Goal: Information Seeking & Learning: Learn about a topic

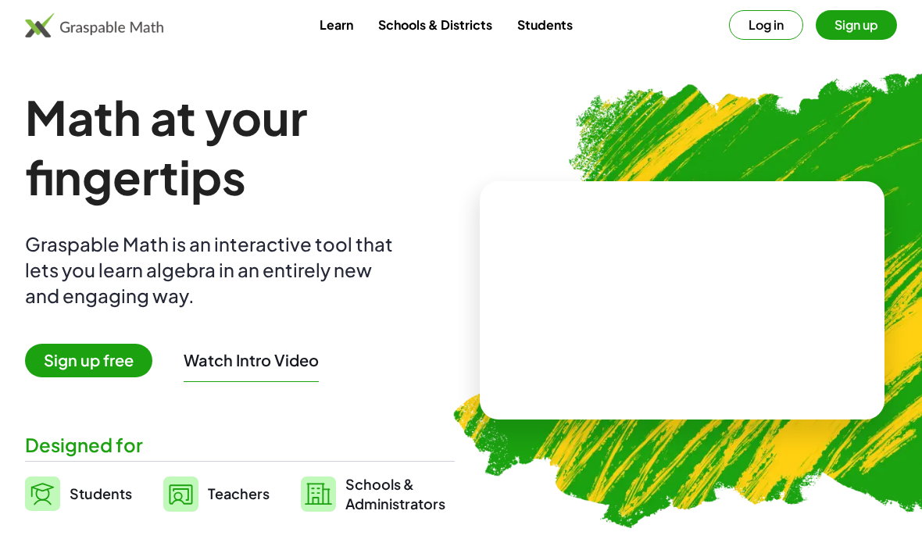
click at [781, 29] on button "Log in" at bounding box center [766, 25] width 74 height 30
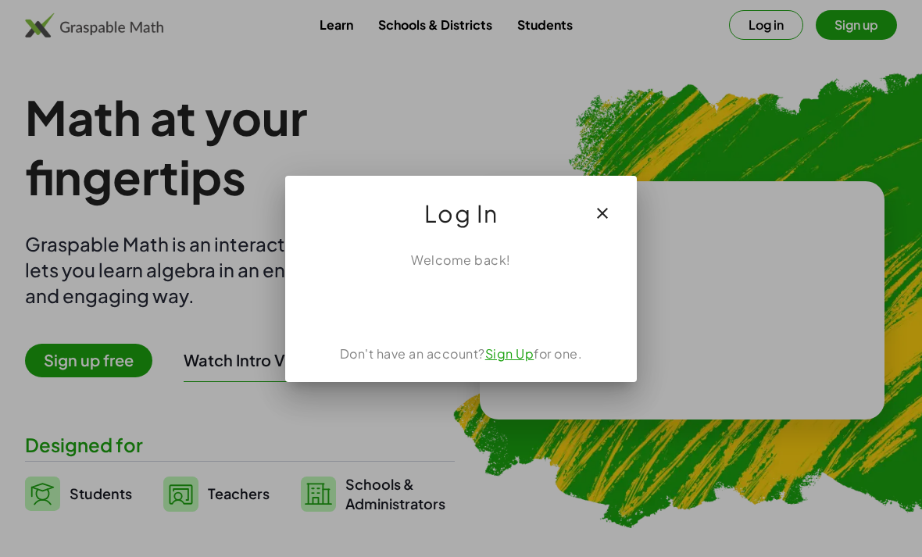
click at [481, 310] on div "Sign in with Google. Opens in new tab" at bounding box center [461, 304] width 144 height 34
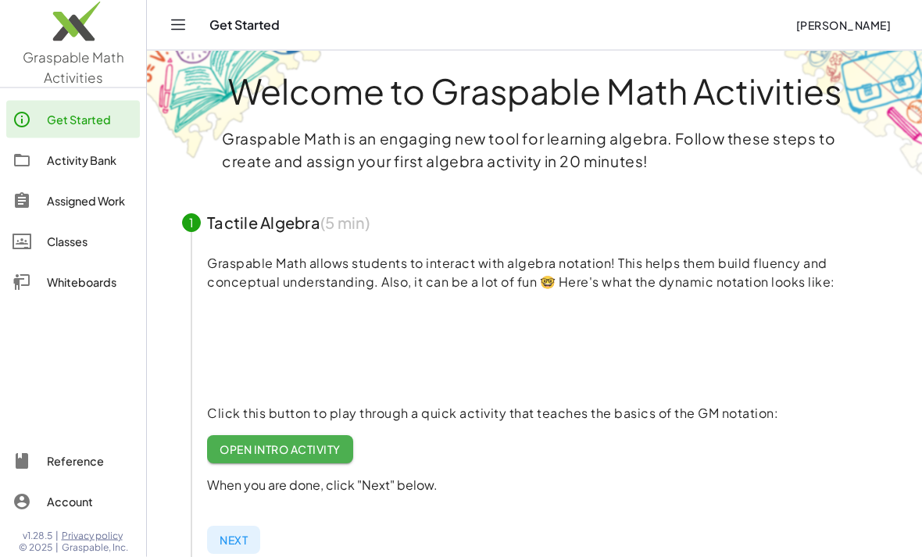
scroll to position [13, 0]
click at [73, 166] on div "Activity Bank" at bounding box center [90, 160] width 87 height 19
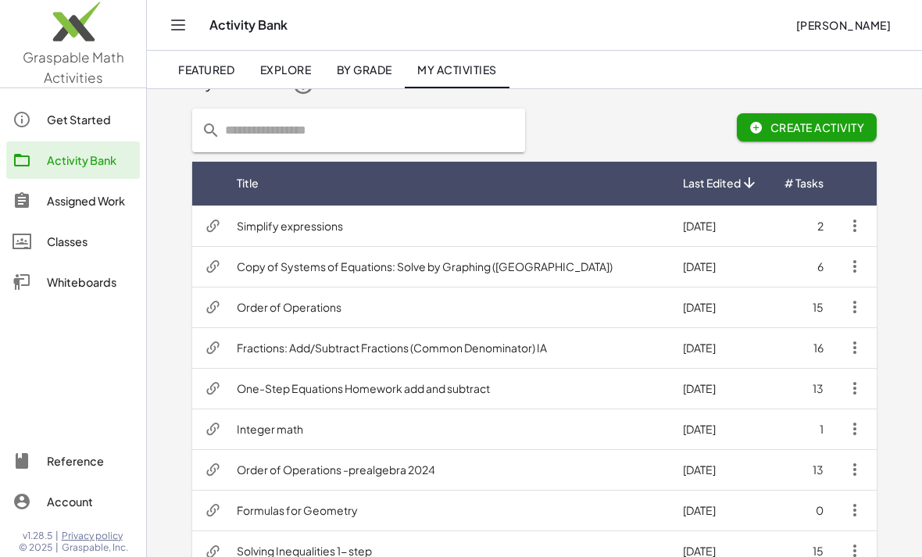
scroll to position [62, 0]
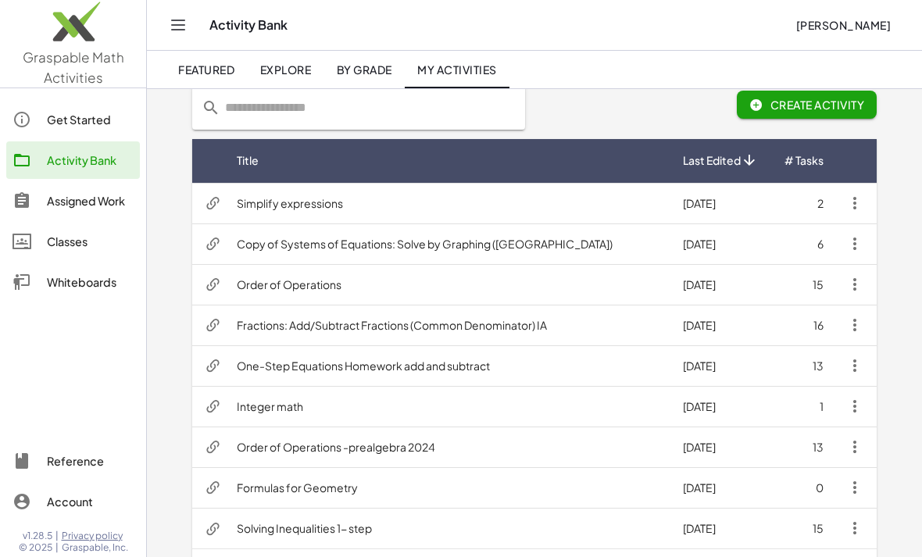
click at [246, 409] on td "Integer math" at bounding box center [447, 406] width 446 height 41
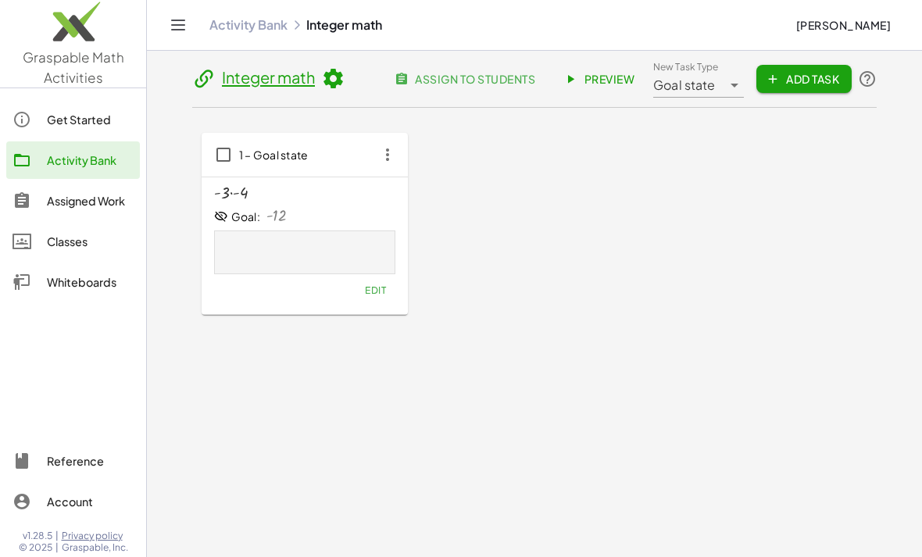
click at [581, 79] on span "Preview" at bounding box center [601, 79] width 68 height 14
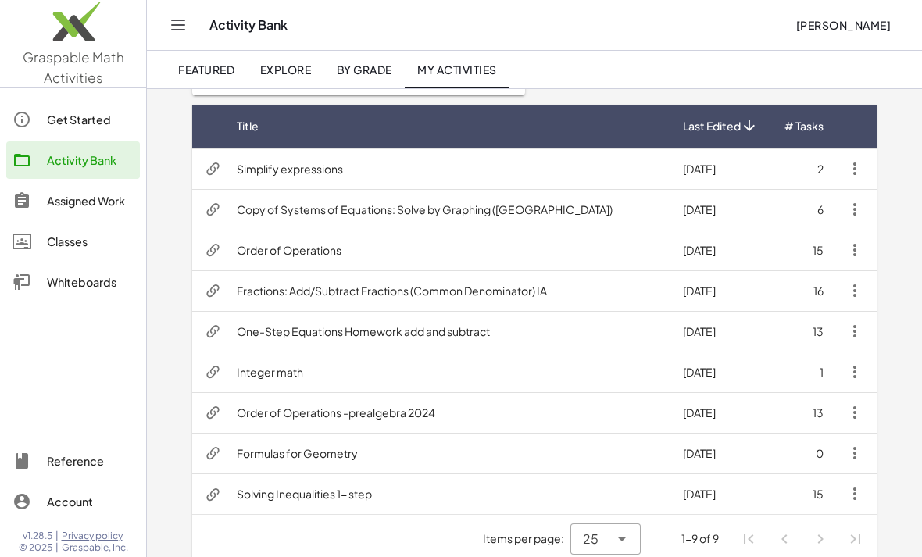
scroll to position [112, 0]
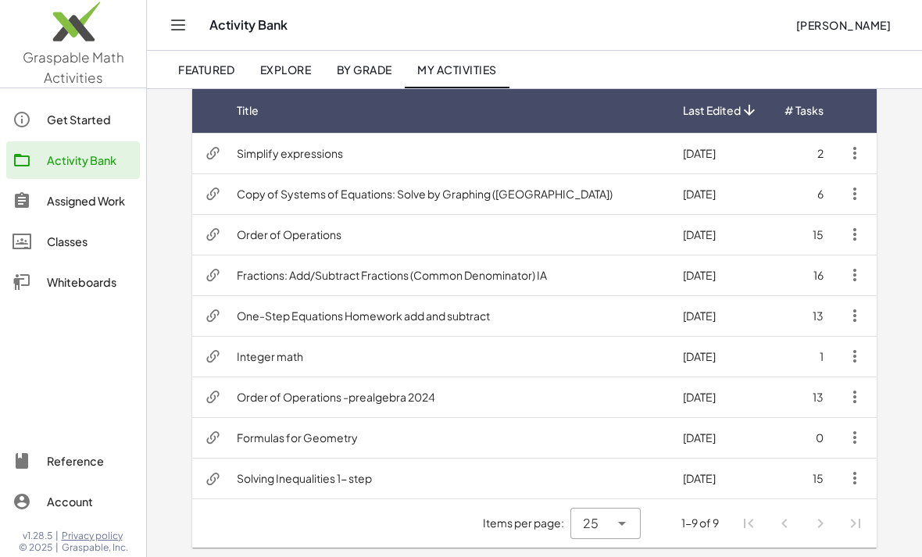
click at [623, 523] on icon at bounding box center [622, 523] width 19 height 19
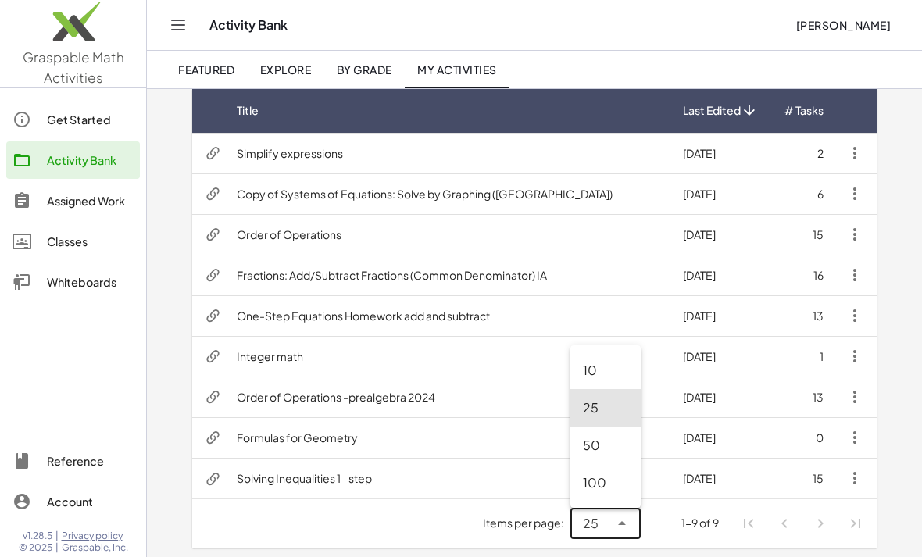
click at [616, 488] on div "100" at bounding box center [605, 483] width 45 height 19
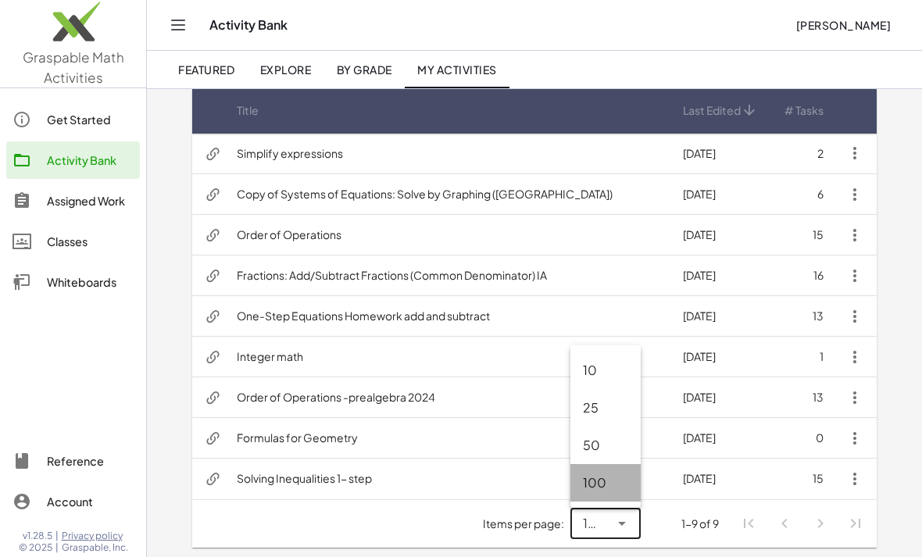
type input "***"
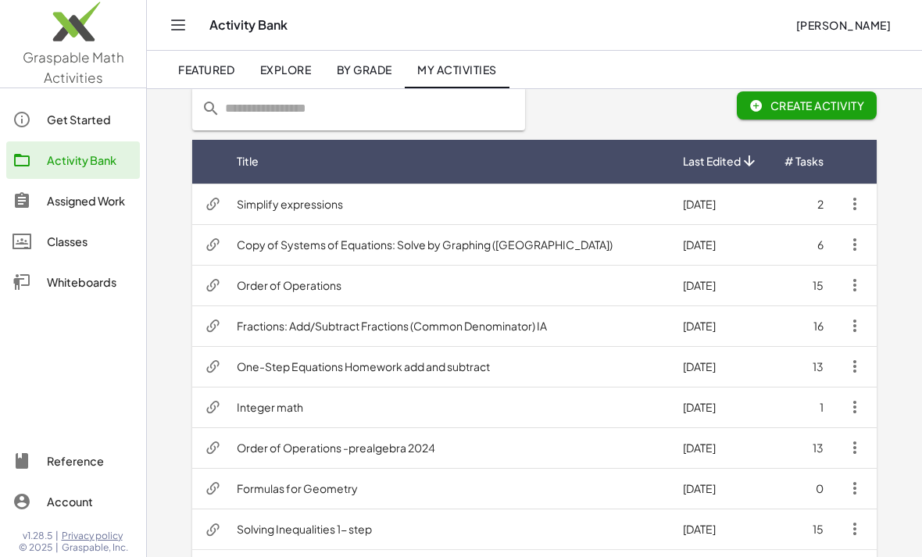
scroll to position [62, 0]
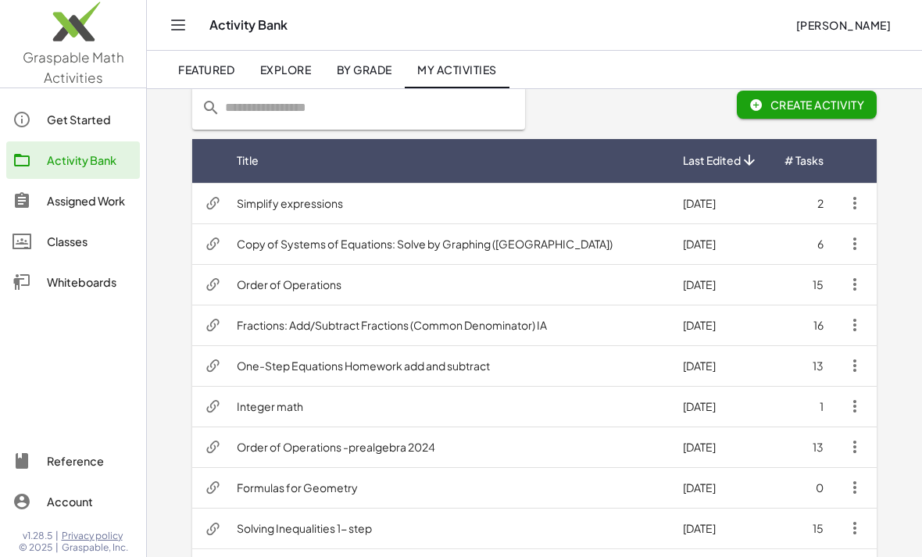
click at [610, 520] on div "100" at bounding box center [605, 533] width 70 height 38
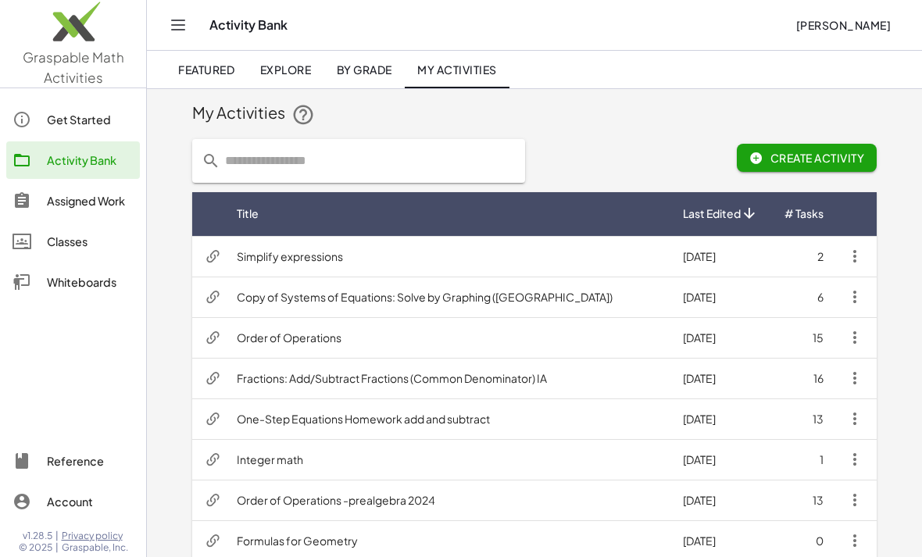
scroll to position [0, 0]
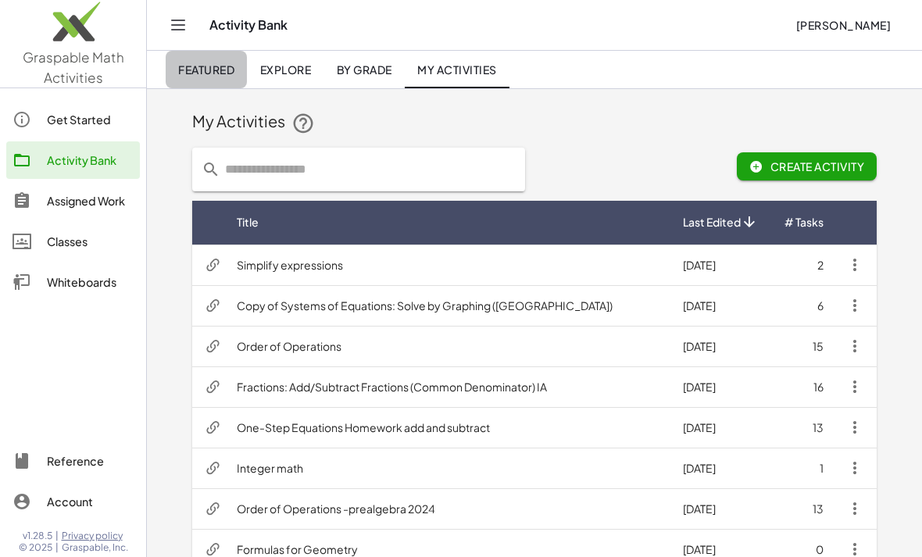
click at [213, 66] on span "Featured" at bounding box center [206, 70] width 56 height 14
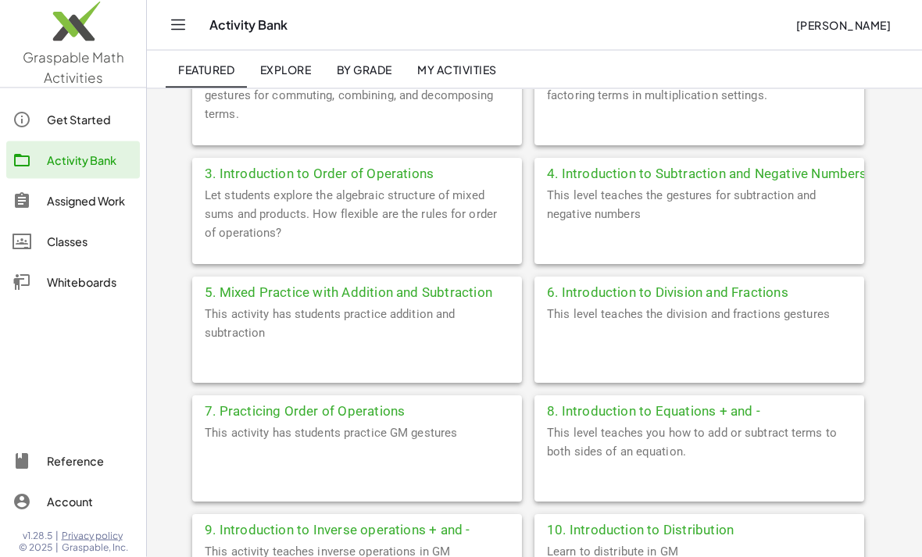
scroll to position [459, 0]
click at [765, 186] on div "This level teaches the gestures for subtraction and negative numbers" at bounding box center [699, 225] width 330 height 78
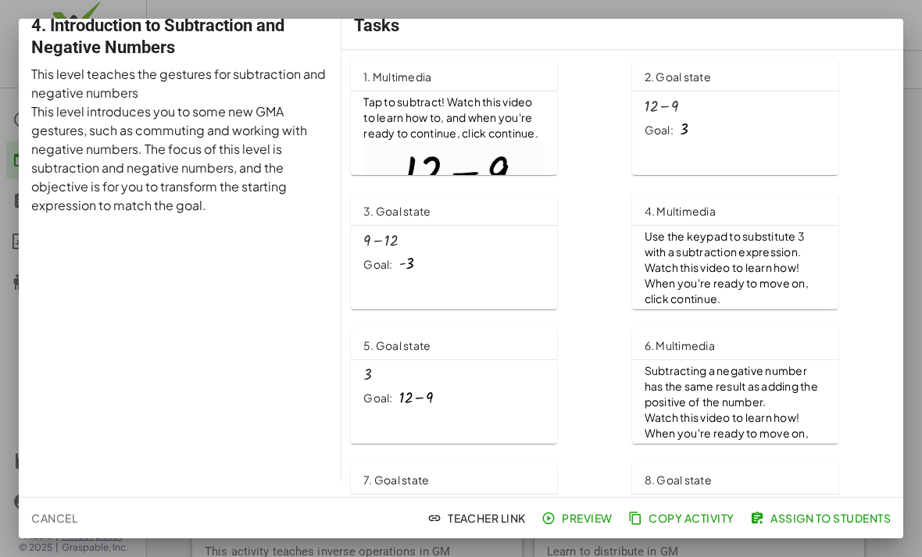
scroll to position [20, 0]
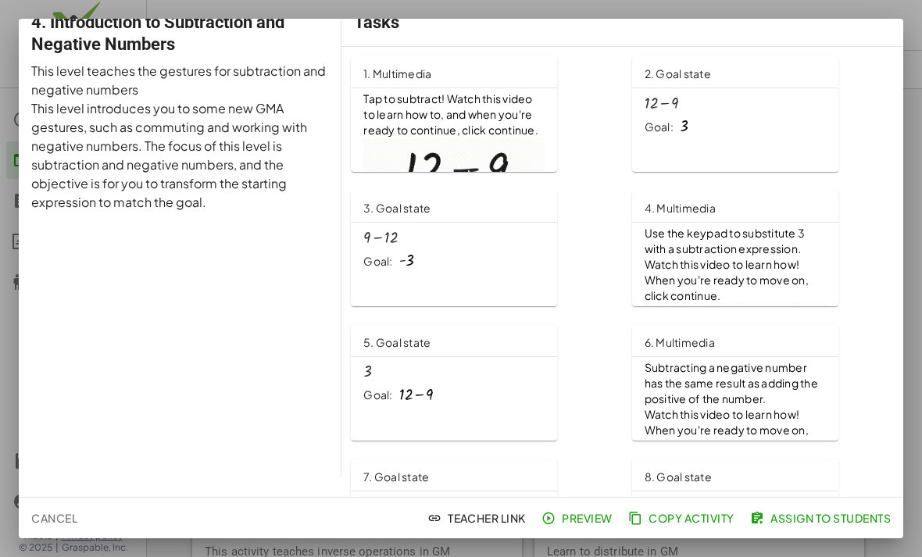
click at [563, 528] on button "Preview" at bounding box center [578, 518] width 80 height 28
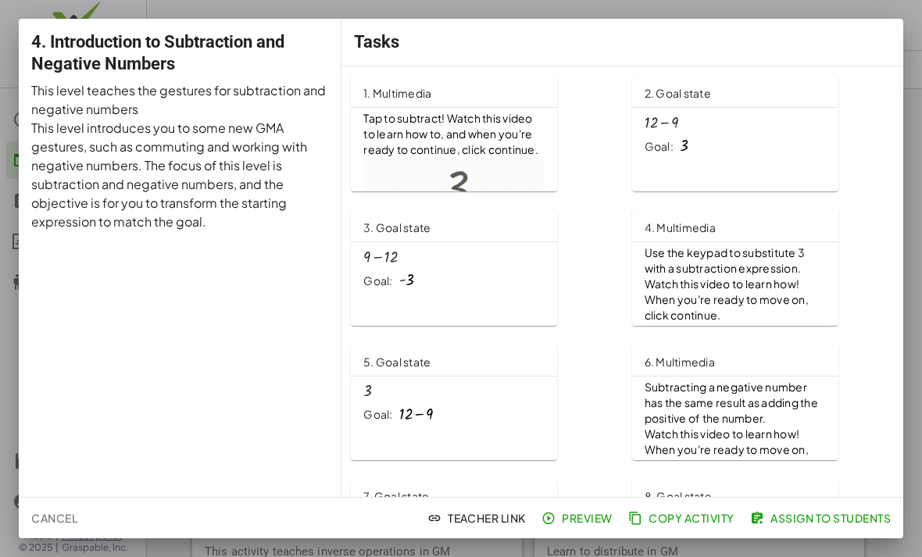
scroll to position [0, 0]
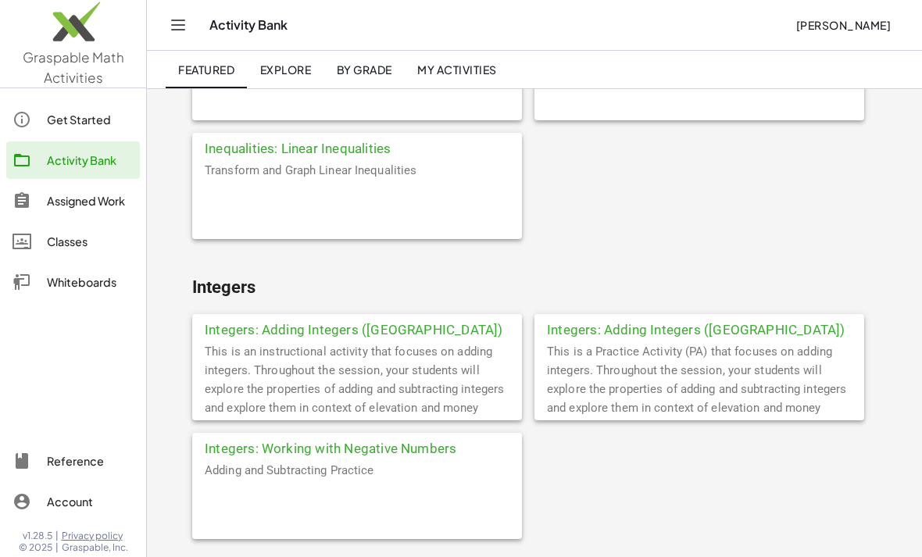
scroll to position [3884, 0]
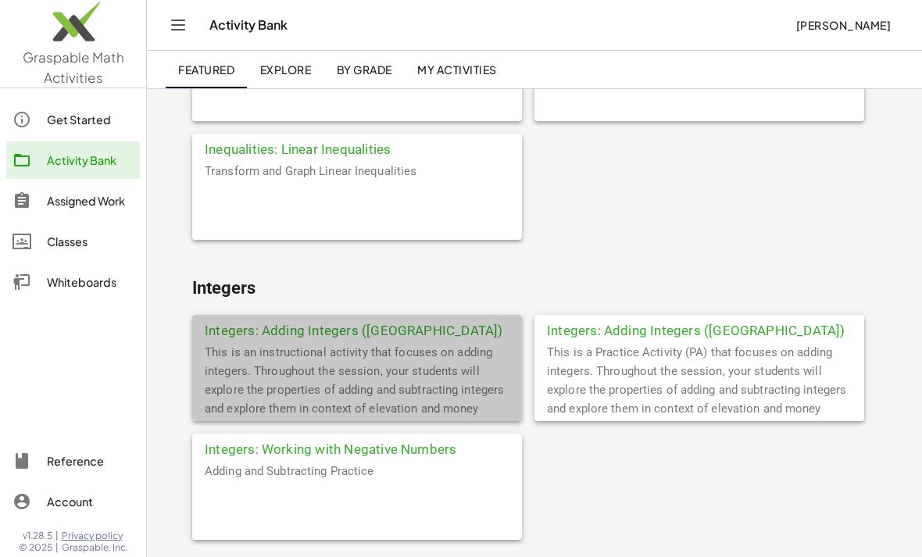
click at [359, 330] on div "Integers: Adding Integers (IA)" at bounding box center [357, 329] width 330 height 28
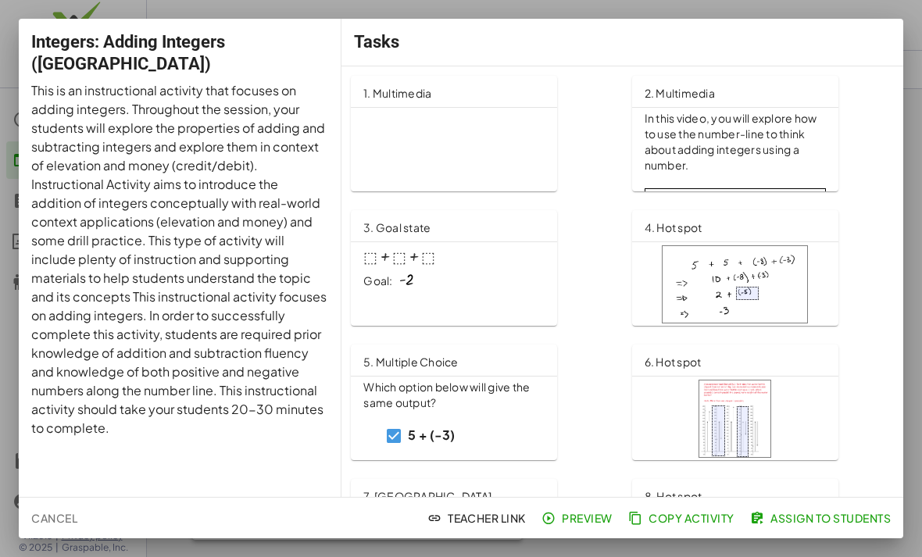
click at [554, 524] on span "Preview" at bounding box center [579, 518] width 68 height 14
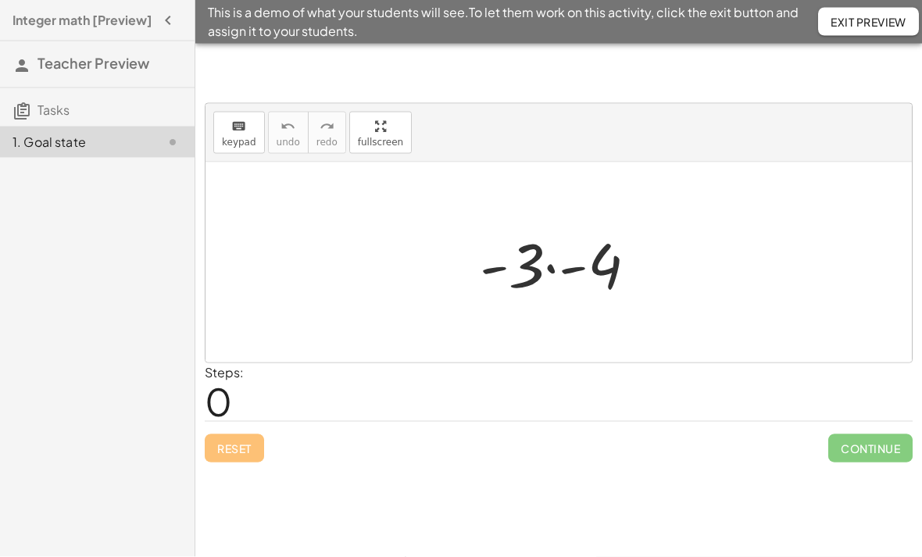
scroll to position [50, 0]
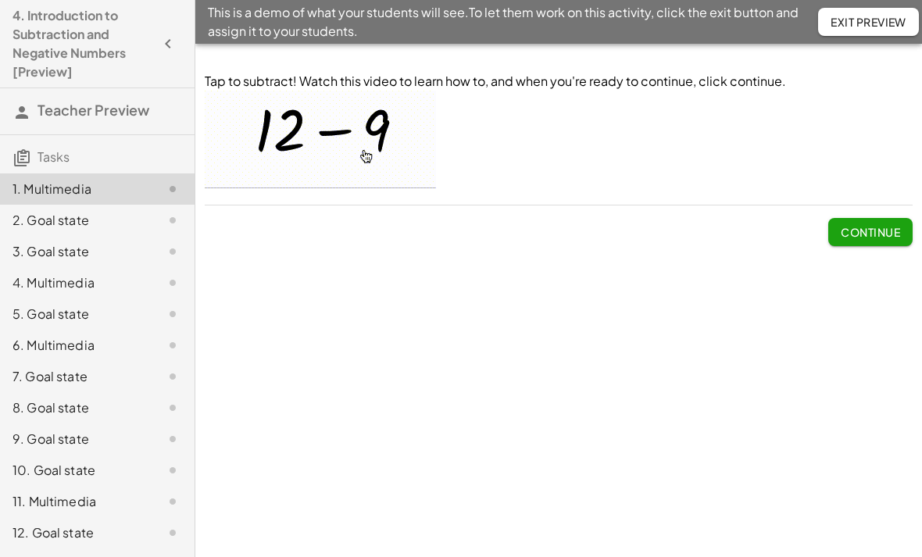
click at [879, 213] on span "Continue" at bounding box center [870, 226] width 84 height 41
click at [880, 240] on button "Continue" at bounding box center [870, 232] width 84 height 28
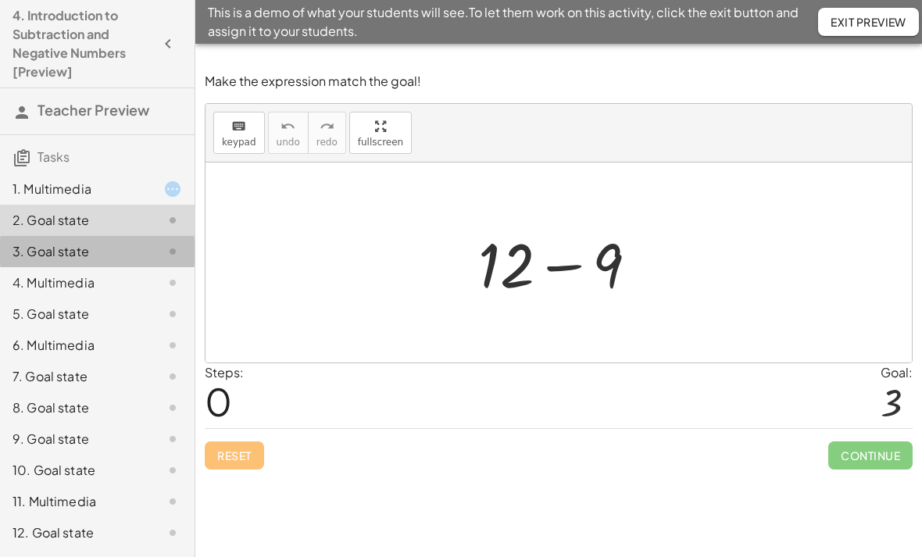
click at [55, 254] on div "3. Goal state" at bounding box center [76, 251] width 126 height 19
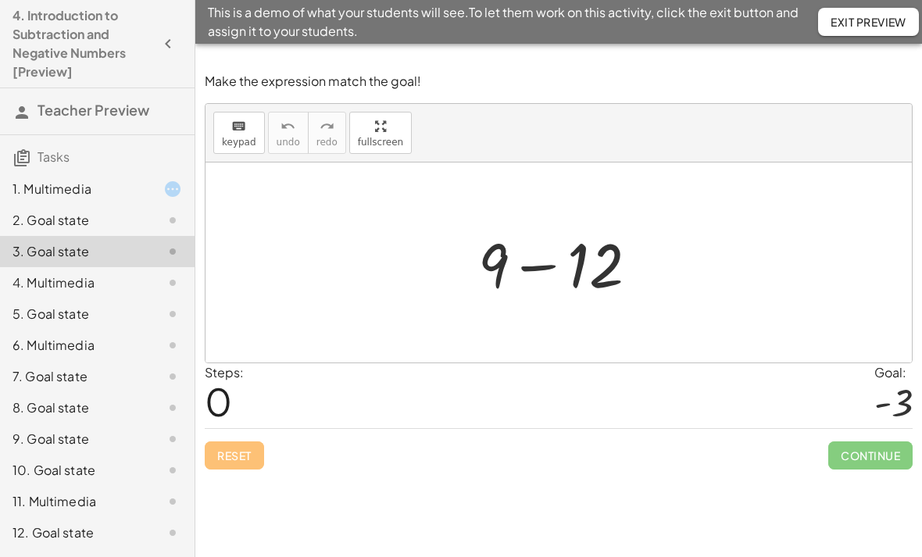
click at [54, 286] on div "4. Multimedia" at bounding box center [76, 282] width 126 height 19
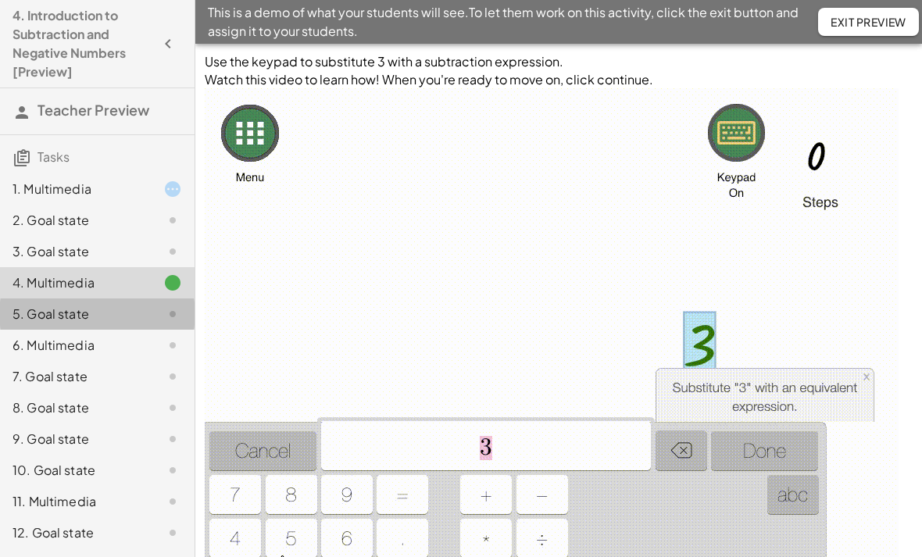
click at [52, 313] on div "5. Goal state" at bounding box center [76, 314] width 126 height 19
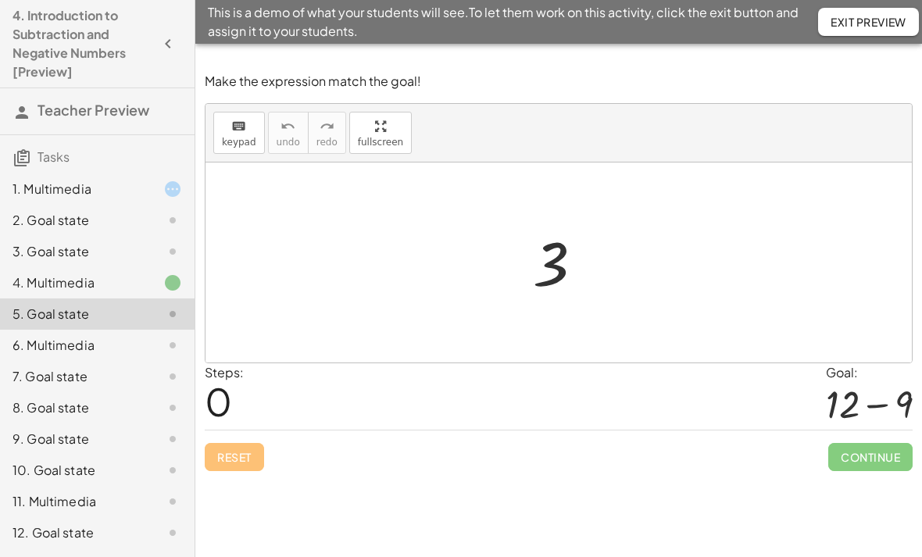
click at [39, 344] on div "6. Multimedia" at bounding box center [76, 345] width 126 height 19
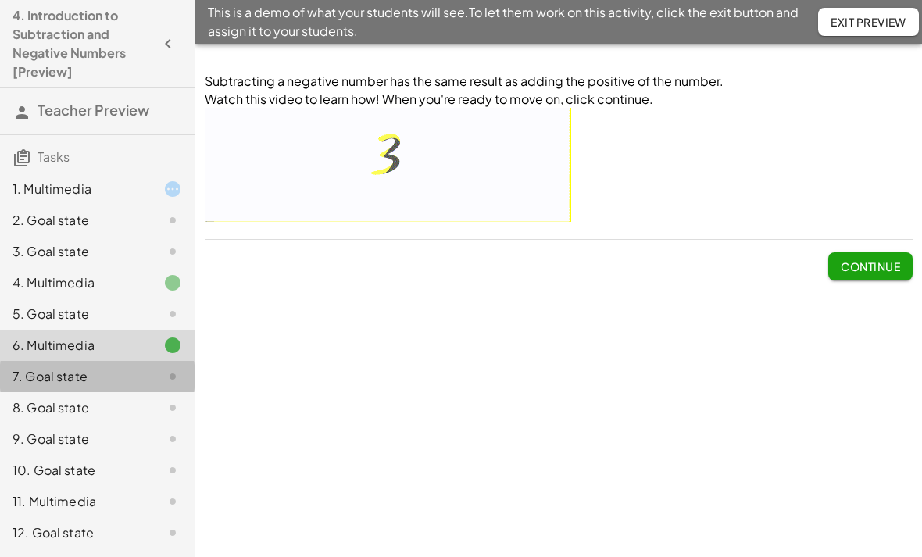
click at [52, 372] on div "7. Goal state" at bounding box center [76, 376] width 126 height 19
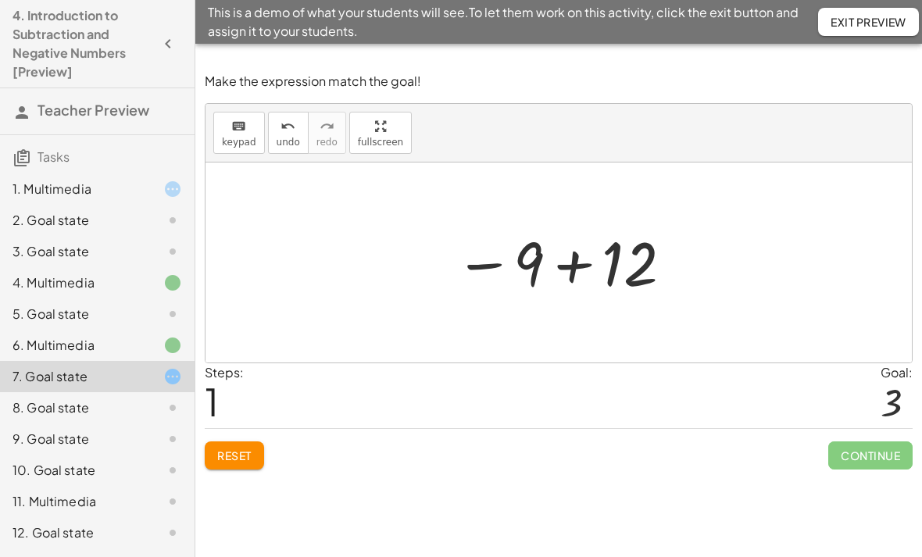
click at [852, 453] on span "Continue" at bounding box center [870, 455] width 84 height 28
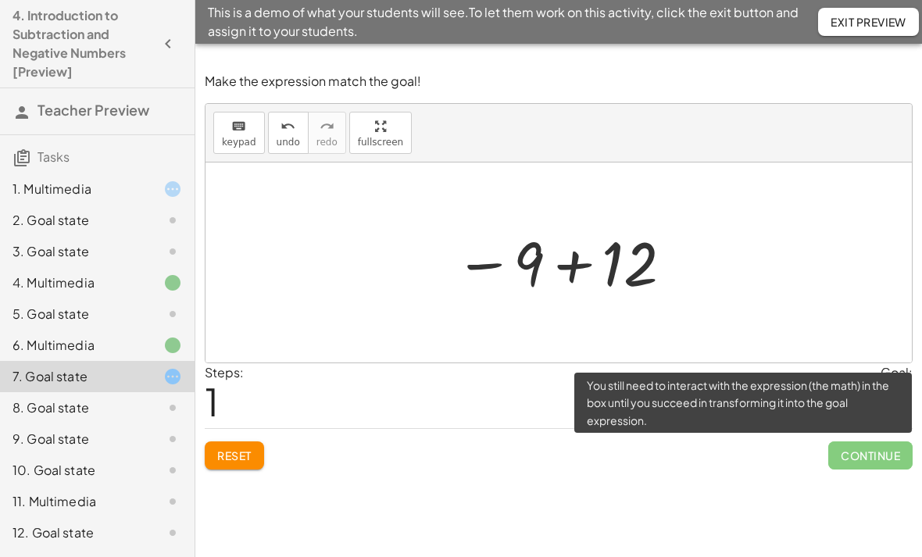
click at [55, 408] on div "8. Goal state" at bounding box center [76, 408] width 126 height 19
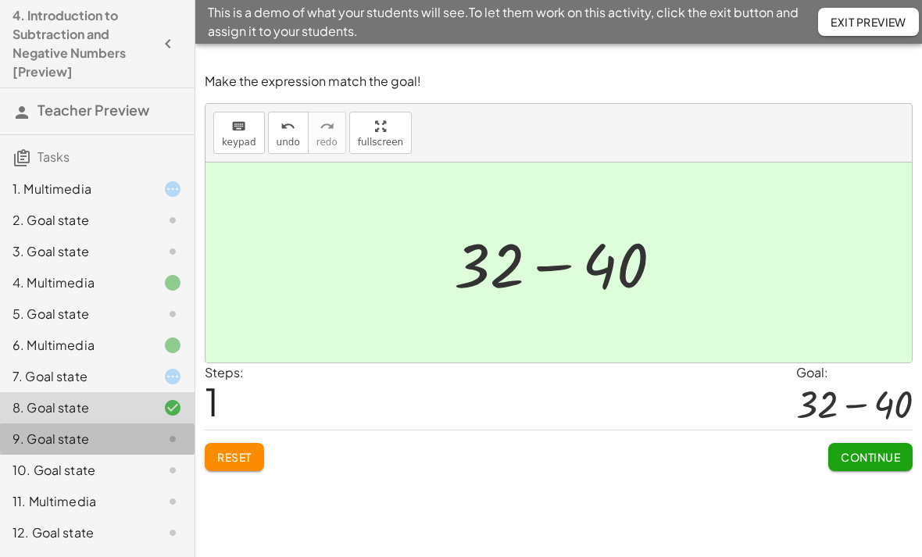
click at [50, 443] on div "9. Goal state" at bounding box center [76, 439] width 126 height 19
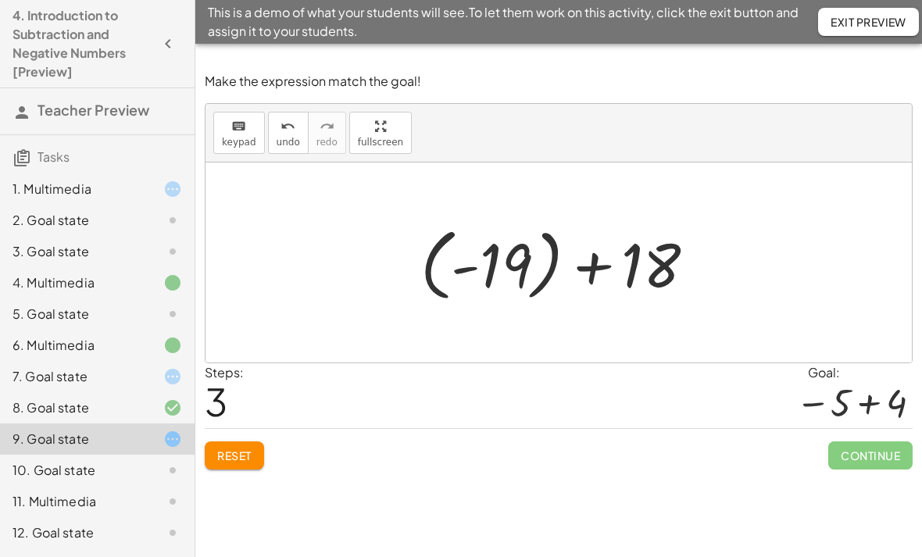
click at [263, 449] on button "Reset" at bounding box center [234, 455] width 59 height 28
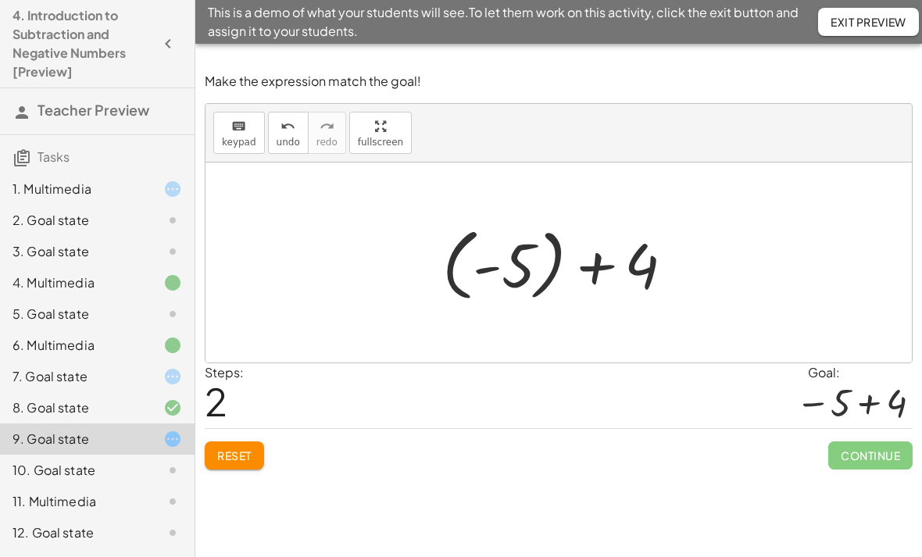
click at [57, 517] on div "10. Goal state" at bounding box center [97, 532] width 195 height 31
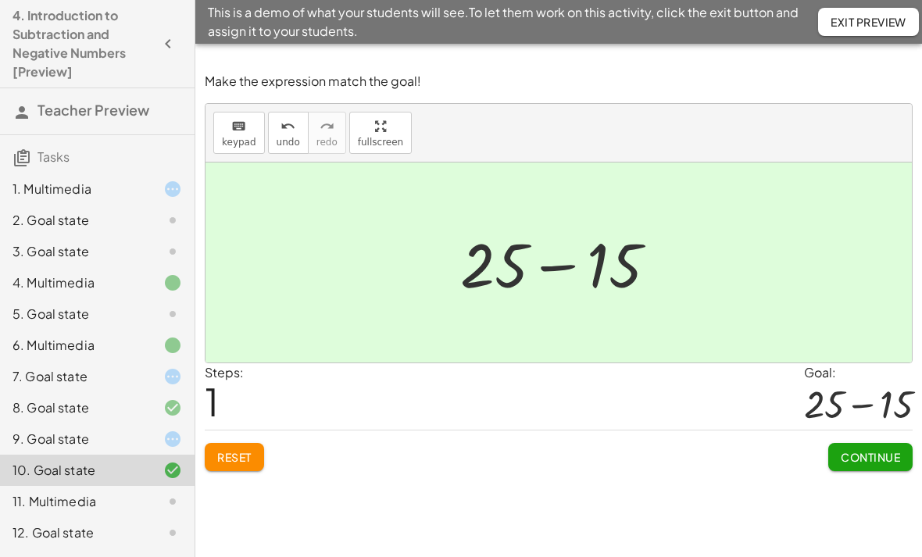
click at [53, 502] on div "11. Multimedia" at bounding box center [76, 501] width 126 height 19
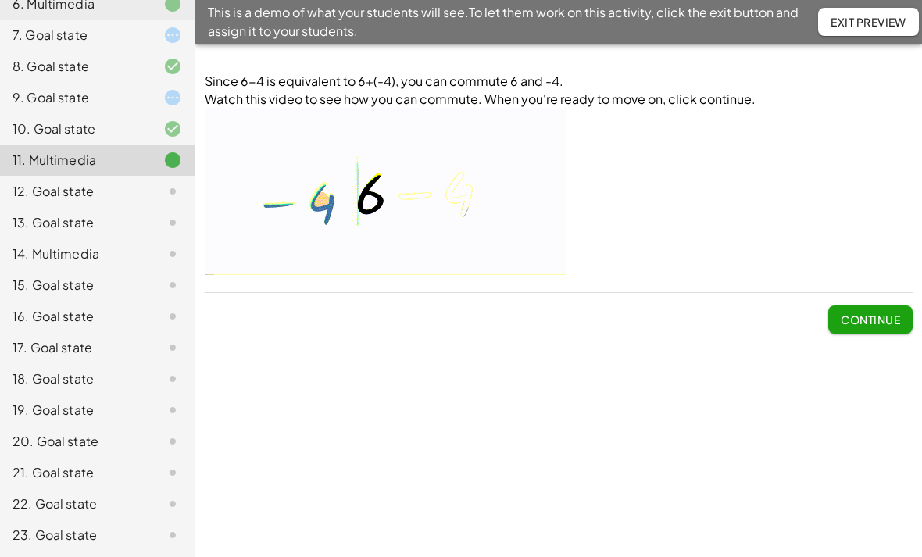
scroll to position [341, 0]
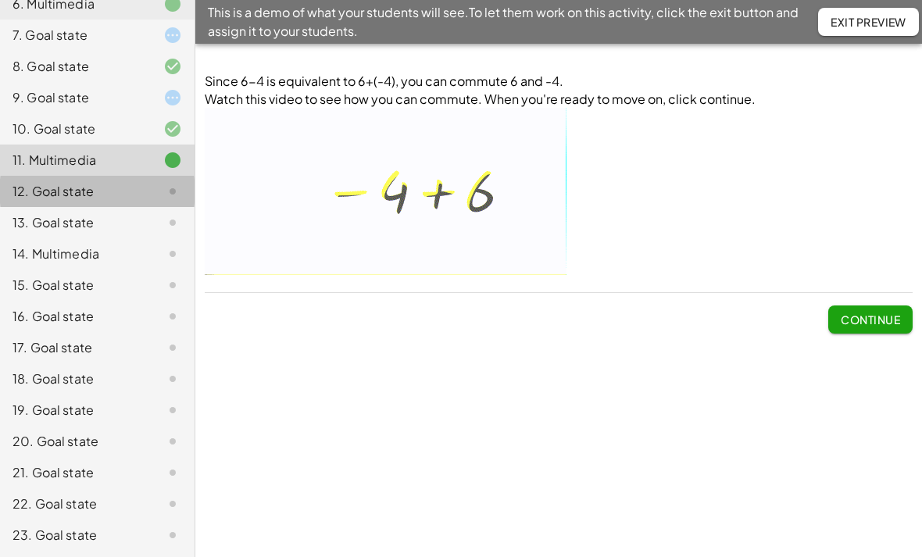
click at [65, 195] on div "12. Goal state" at bounding box center [76, 191] width 126 height 19
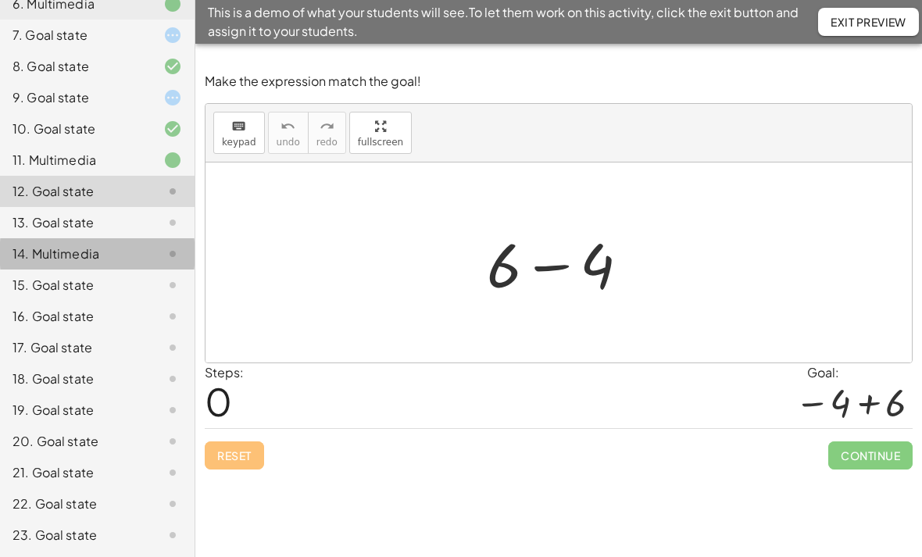
click at [52, 249] on div "14. Multimedia" at bounding box center [76, 254] width 126 height 19
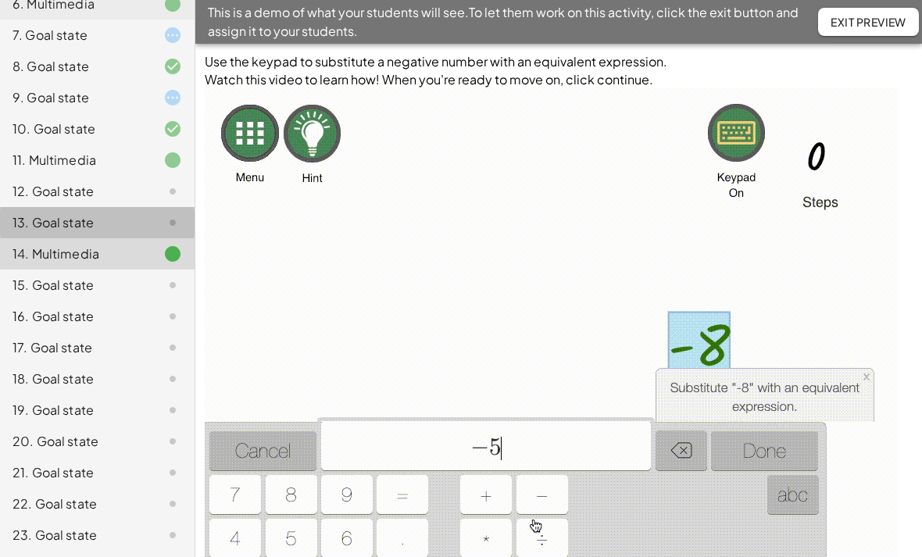
click at [55, 223] on div "13. Goal state" at bounding box center [76, 222] width 126 height 19
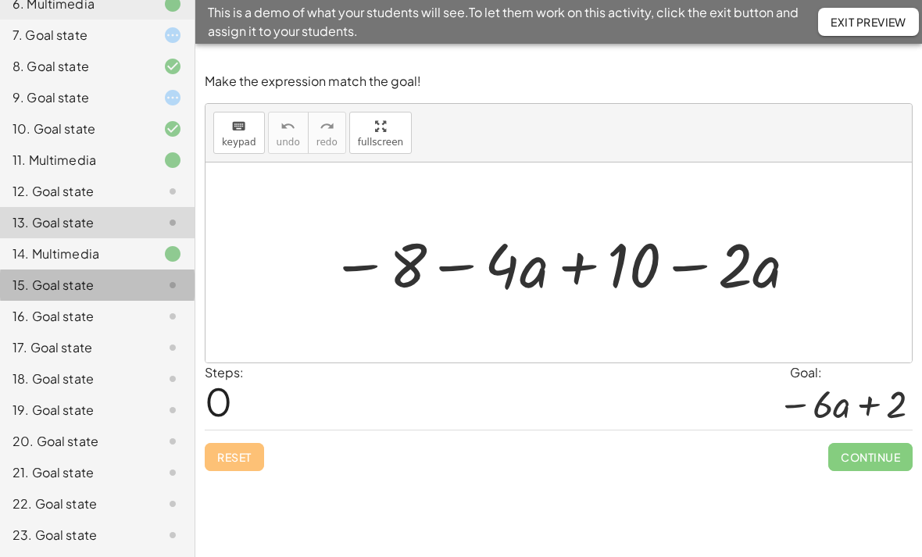
click at [61, 290] on div "15. Goal state" at bounding box center [76, 285] width 126 height 19
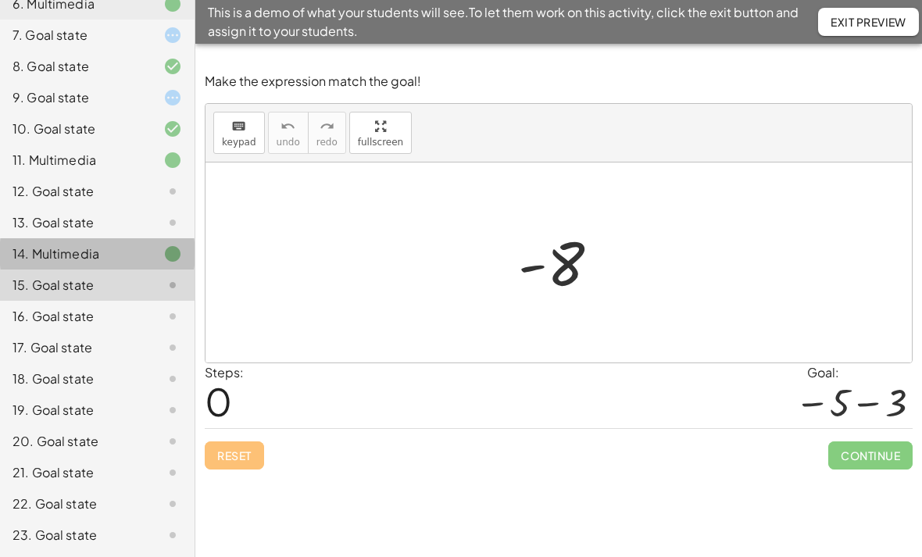
click at [60, 256] on div "14. Multimedia" at bounding box center [76, 254] width 126 height 19
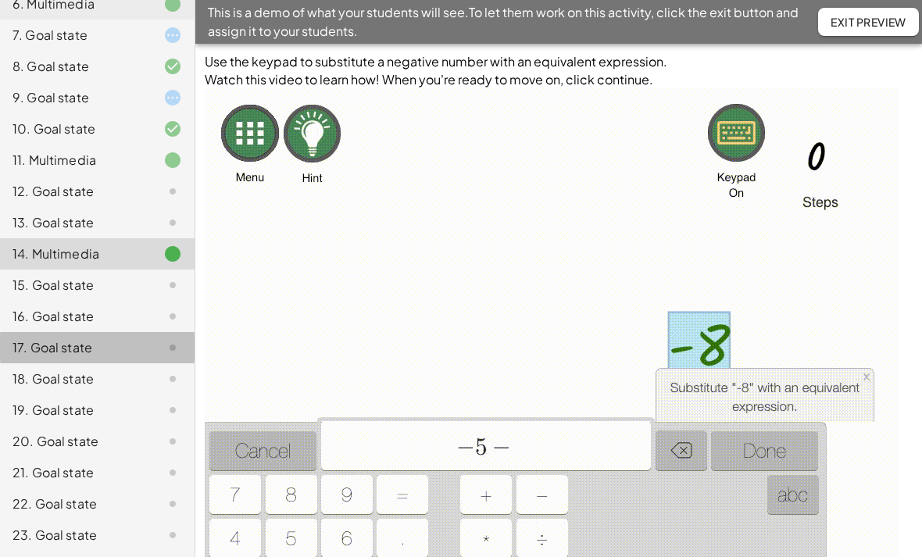
click at [46, 395] on div "17. Goal state" at bounding box center [97, 410] width 195 height 31
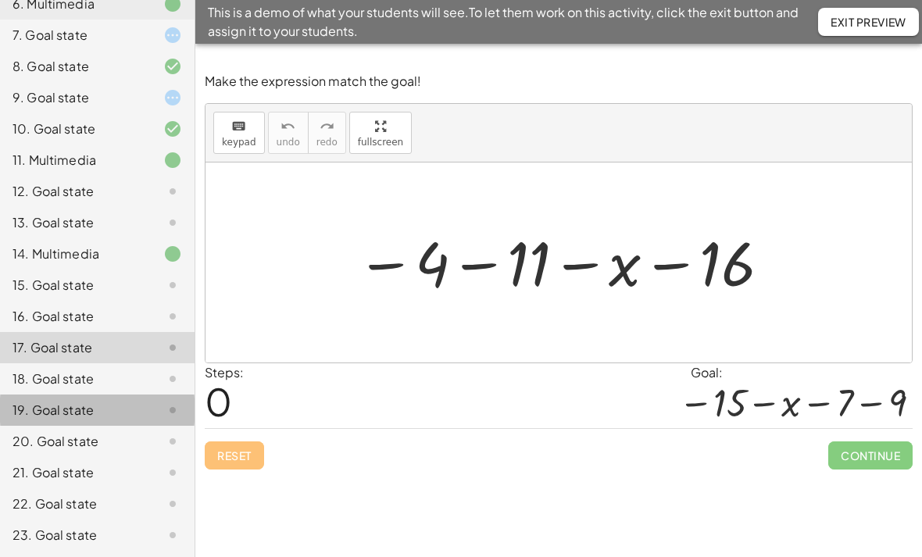
click at [55, 416] on div "19. Goal state" at bounding box center [76, 410] width 126 height 19
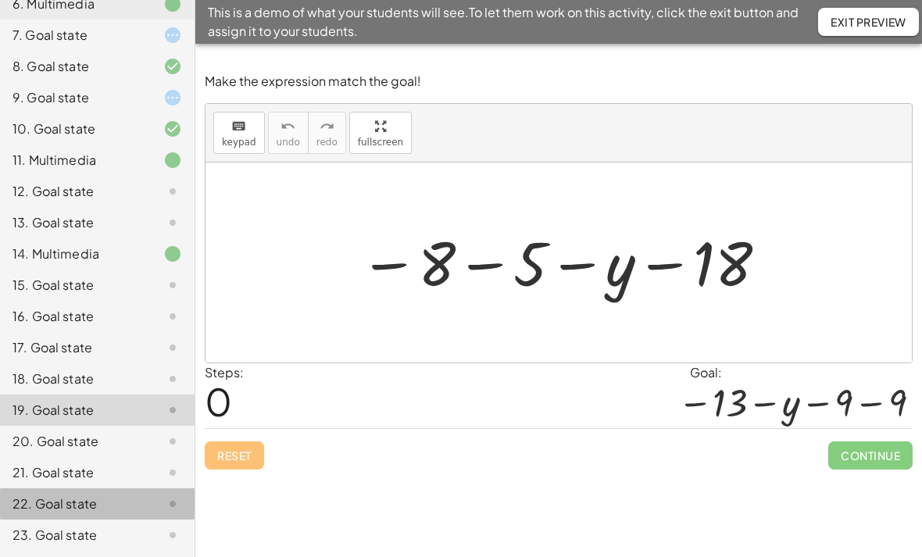
click at [55, 506] on div "22. Goal state" at bounding box center [76, 504] width 126 height 19
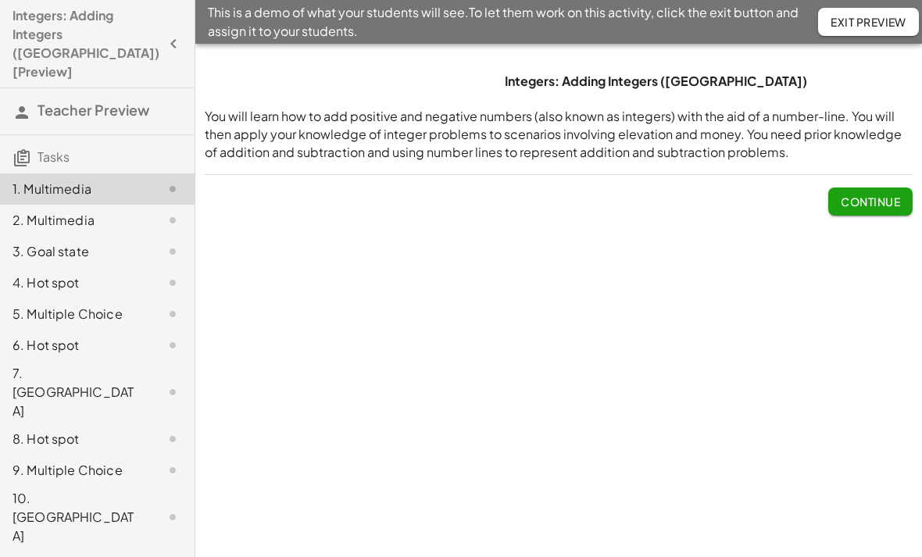
click at [866, 200] on span "Continue" at bounding box center [870, 202] width 59 height 14
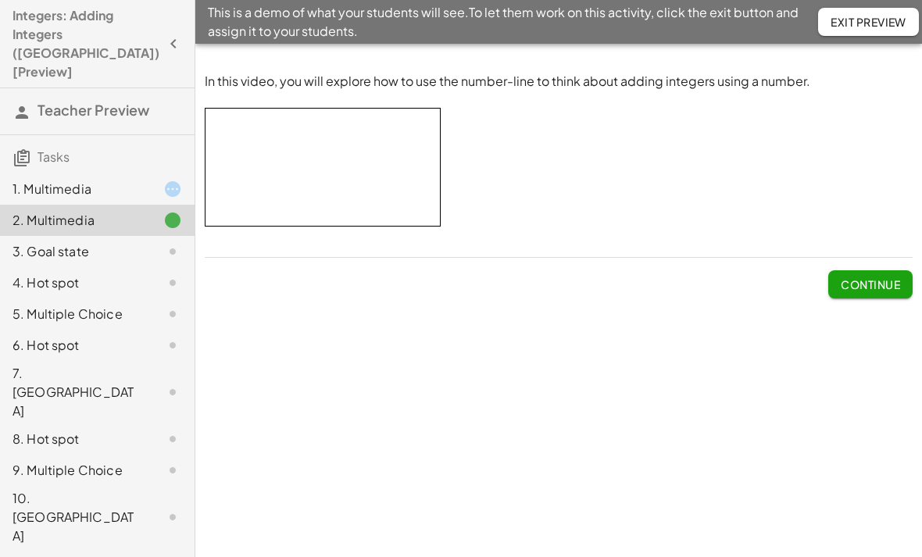
click at [870, 278] on span "Continue" at bounding box center [870, 284] width 59 height 14
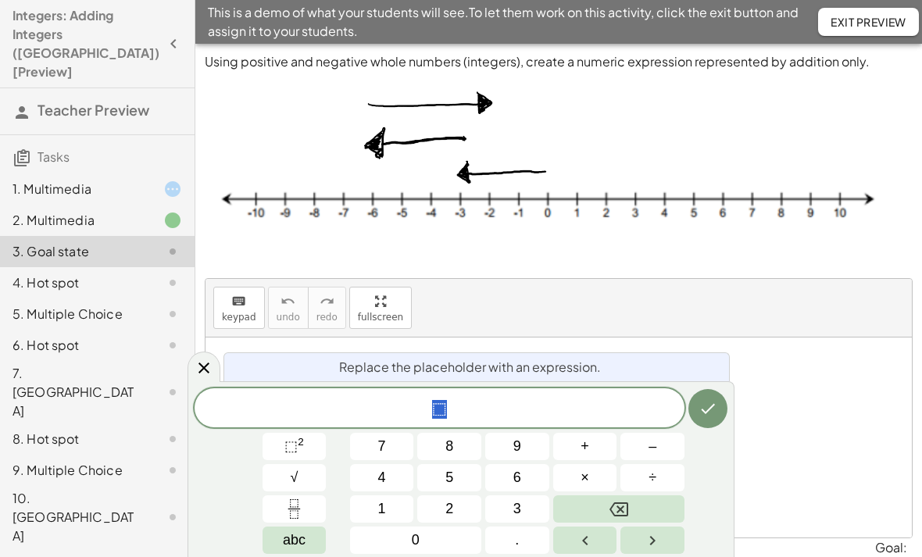
click at [638, 437] on button "–" at bounding box center [652, 446] width 64 height 27
click at [752, 302] on div "keyboard keypad undo undo redo redo fullscreen" at bounding box center [559, 308] width 706 height 59
click at [46, 330] on div "4. Hot spot" at bounding box center [97, 345] width 195 height 31
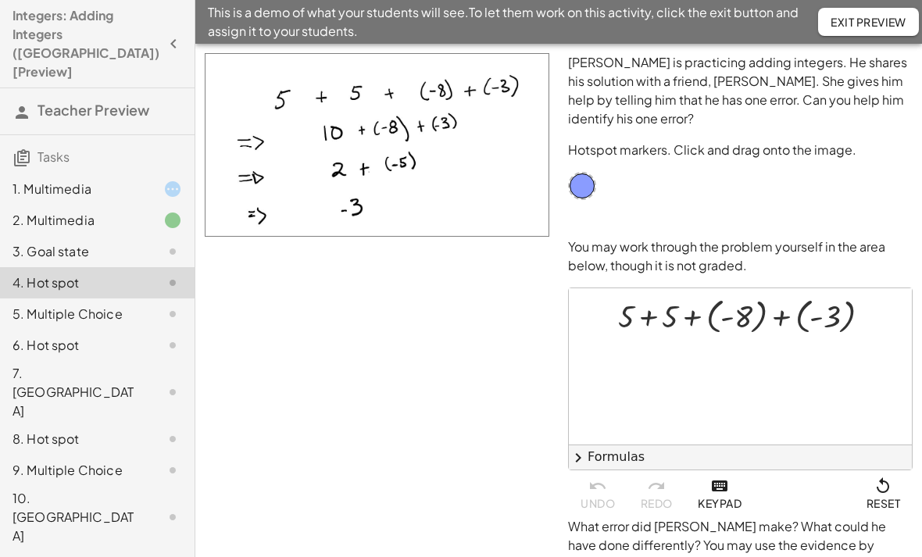
click at [48, 305] on div "5. Multiple Choice" at bounding box center [76, 314] width 126 height 19
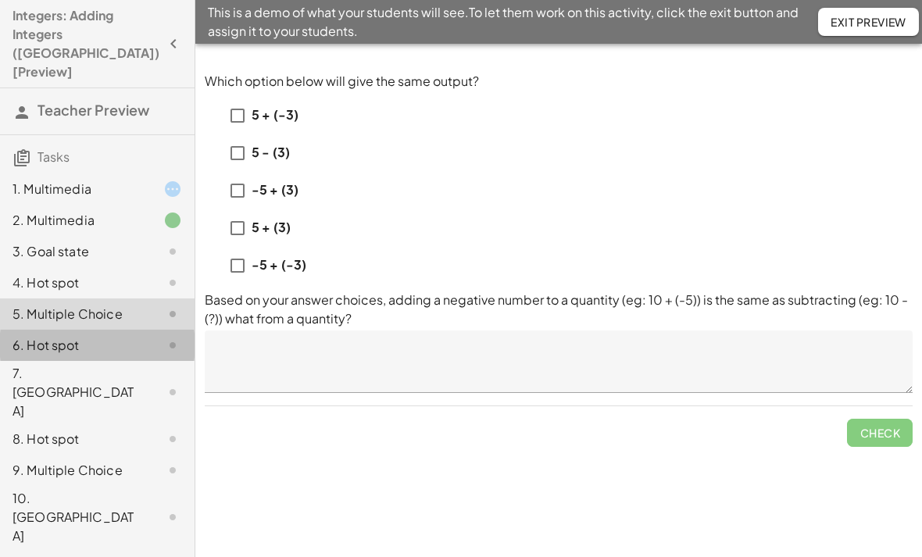
click at [50, 336] on div "6. Hot spot" at bounding box center [76, 345] width 126 height 19
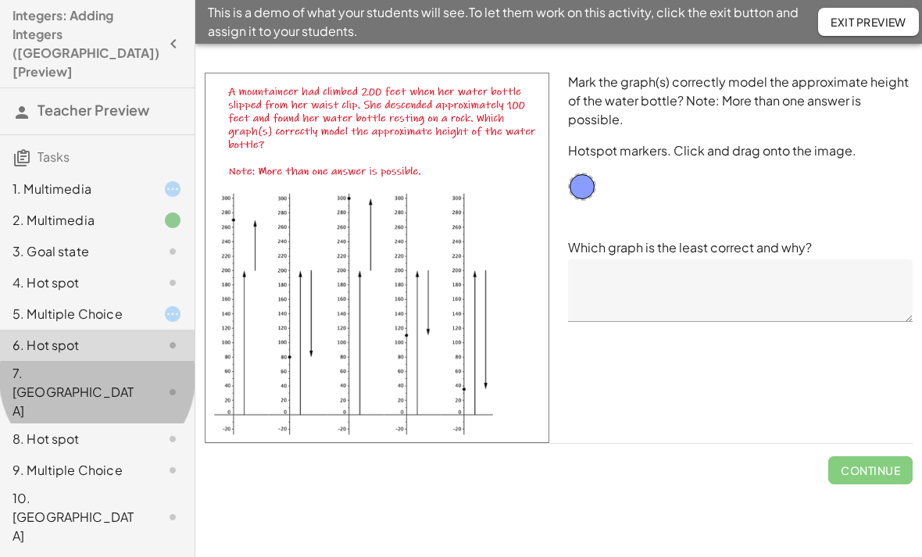
click at [50, 455] on div "7. Canvas" at bounding box center [97, 470] width 195 height 31
